Goal: Transaction & Acquisition: Purchase product/service

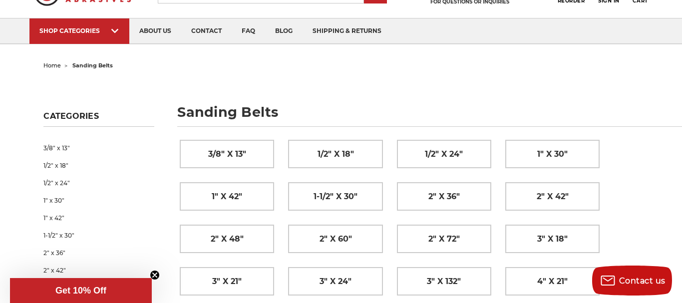
scroll to position [153, 0]
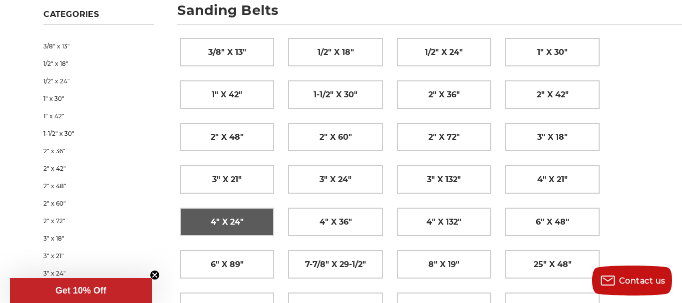
click at [230, 221] on span "4" x 24"" at bounding box center [227, 222] width 33 height 17
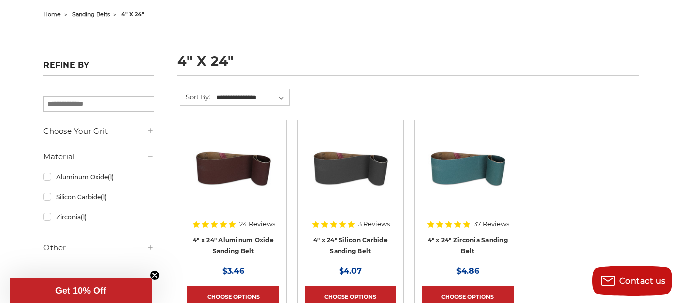
scroll to position [153, 0]
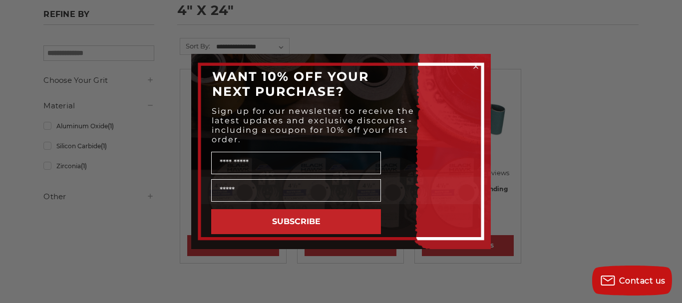
click at [475, 66] on icon "Close dialog" at bounding box center [475, 66] width 4 height 4
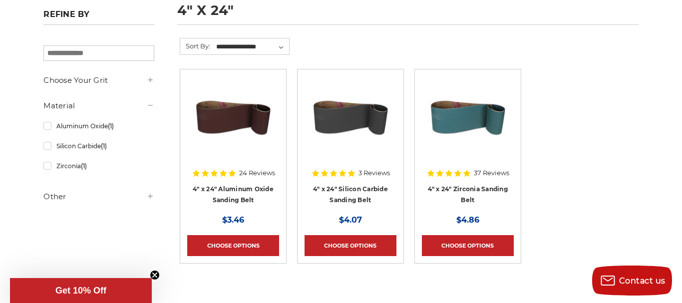
scroll to position [254, 0]
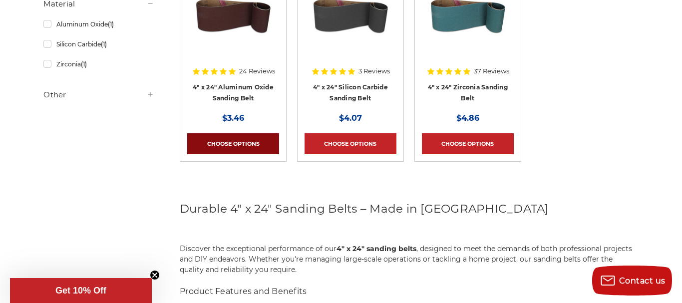
click at [244, 142] on link "Choose Options" at bounding box center [233, 143] width 92 height 21
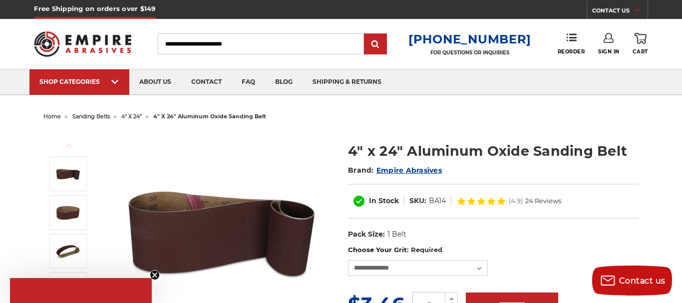
scroll to position [51, 0]
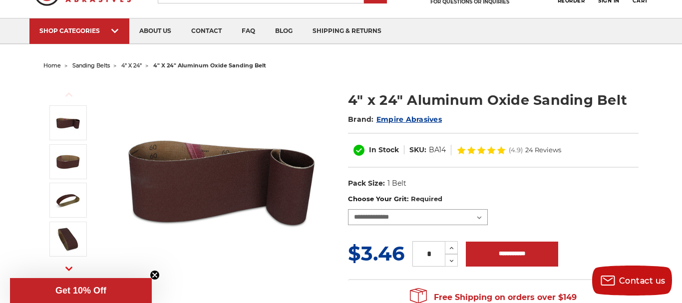
click at [348, 209] on select "**********" at bounding box center [418, 217] width 140 height 16
drag, startPoint x: 480, startPoint y: 219, endPoint x: 550, endPoint y: 186, distance: 77.7
click at [550, 186] on dl "UPC: Pack Size: 1 Belt Material: Aluminum Oxide" at bounding box center [493, 183] width 290 height 21
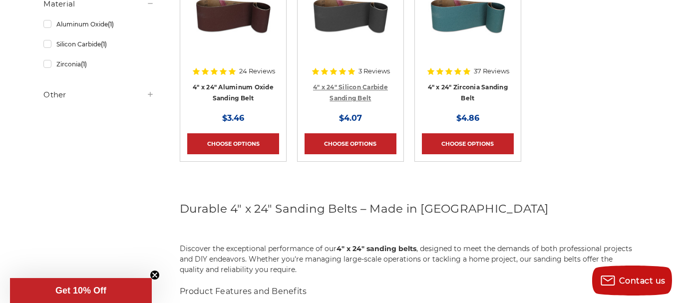
click at [336, 86] on link "4" x 24" Silicon Carbide Sanding Belt" at bounding box center [350, 92] width 75 height 19
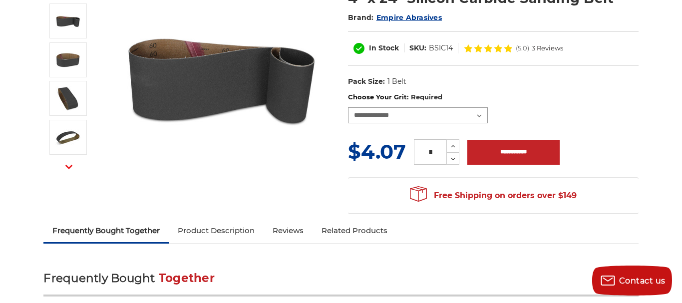
click at [348, 107] on select "**********" at bounding box center [418, 115] width 140 height 16
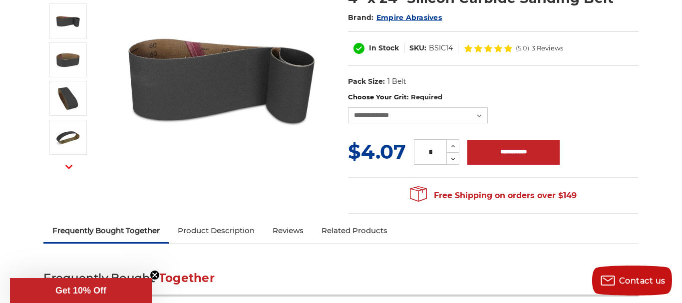
drag, startPoint x: 480, startPoint y: 116, endPoint x: 588, endPoint y: 116, distance: 107.8
click at [588, 116] on div "**********" at bounding box center [493, 107] width 290 height 31
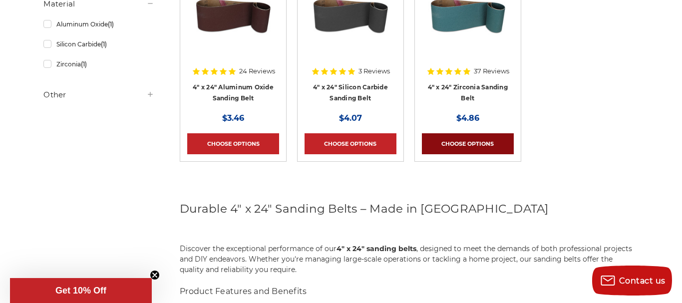
click at [461, 142] on link "Choose Options" at bounding box center [468, 143] width 92 height 21
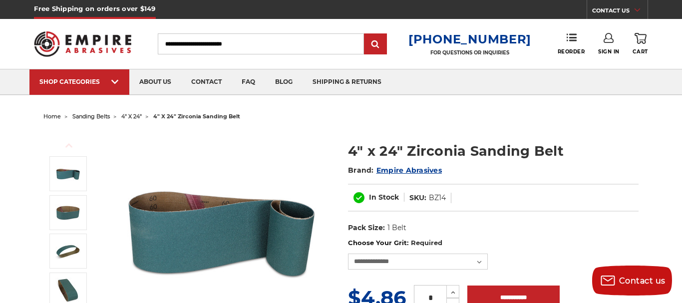
scroll to position [102, 0]
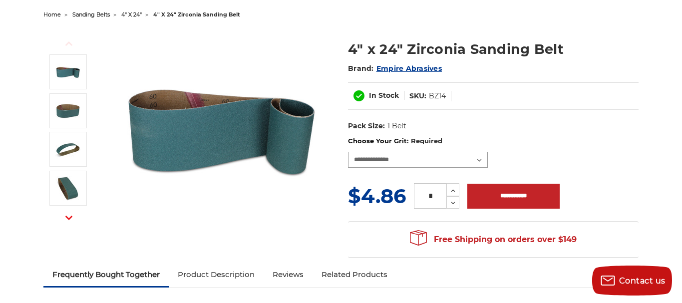
click at [348, 152] on select "**********" at bounding box center [418, 160] width 140 height 16
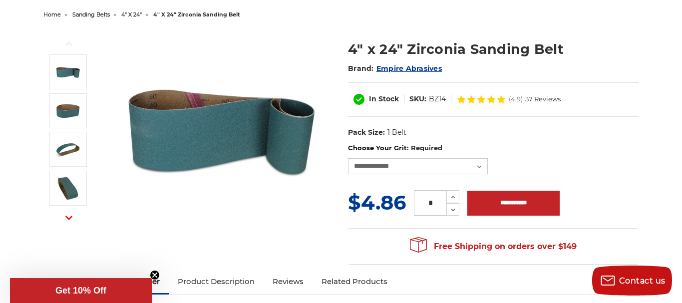
click at [245, 203] on img at bounding box center [221, 129] width 200 height 200
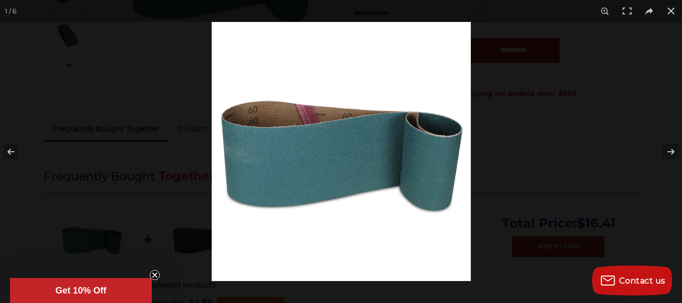
scroll to position [204, 0]
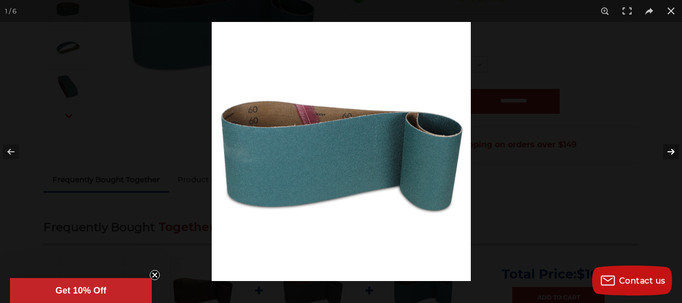
click at [669, 151] on button at bounding box center [664, 152] width 35 height 50
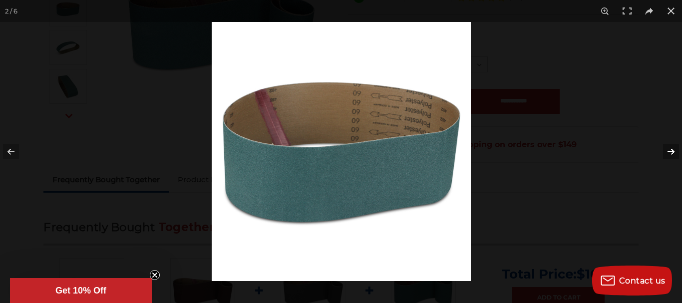
click at [669, 151] on button at bounding box center [664, 152] width 35 height 50
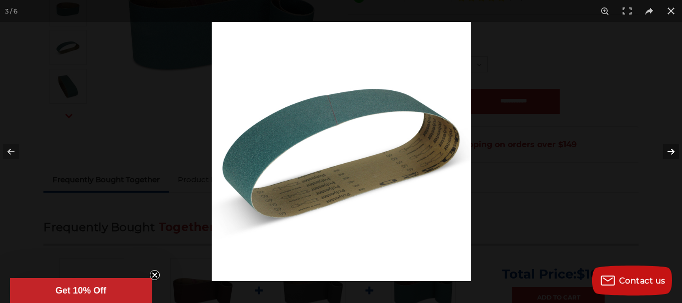
click at [669, 151] on button at bounding box center [664, 152] width 35 height 50
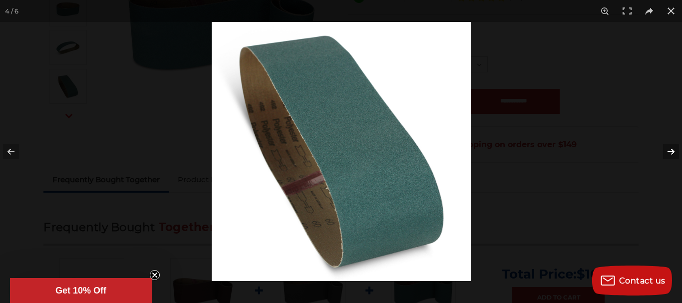
click at [669, 151] on button at bounding box center [664, 152] width 35 height 50
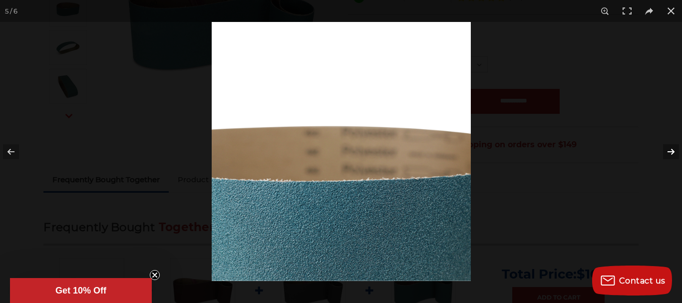
click at [663, 151] on button at bounding box center [664, 152] width 35 height 50
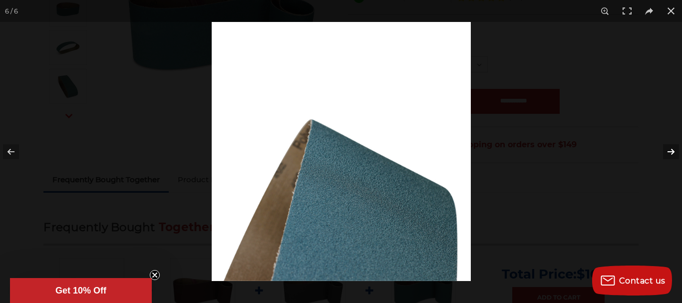
click at [654, 151] on button at bounding box center [664, 152] width 35 height 50
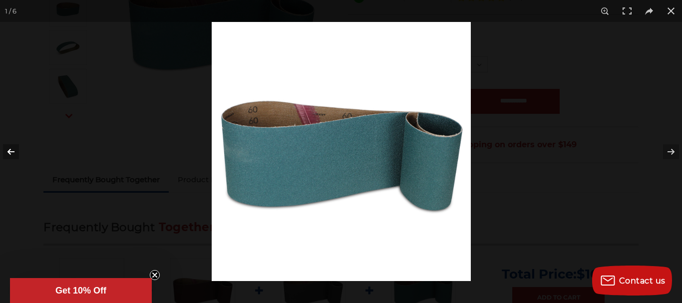
click at [9, 151] on button at bounding box center [17, 152] width 35 height 50
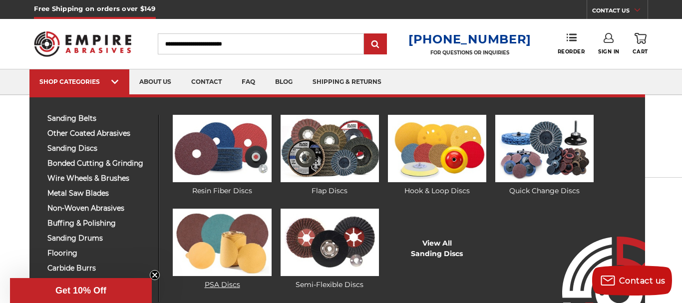
click at [215, 254] on img at bounding box center [222, 242] width 98 height 67
